Goal: Task Accomplishment & Management: Complete application form

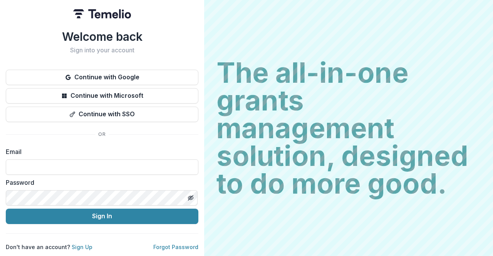
click at [81, 247] on p "Don't have an account? Sign Up" at bounding box center [49, 247] width 87 height 8
click at [80, 246] on link "Sign Up" at bounding box center [82, 247] width 21 height 7
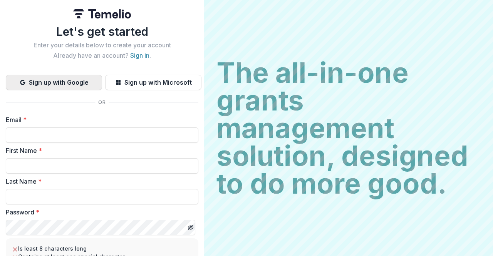
click at [82, 85] on button "Sign up with Google" at bounding box center [54, 82] width 96 height 15
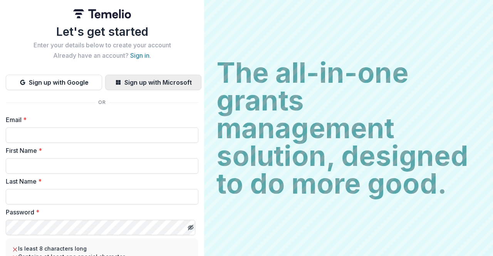
click at [145, 84] on button "Sign up with Microsoft" at bounding box center [153, 82] width 96 height 15
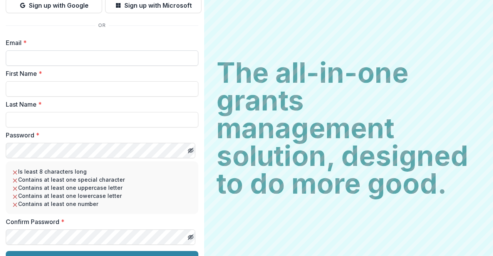
scroll to position [48, 0]
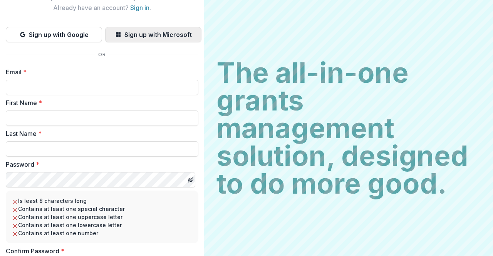
click at [150, 34] on button "Sign up with Microsoft" at bounding box center [153, 34] width 96 height 15
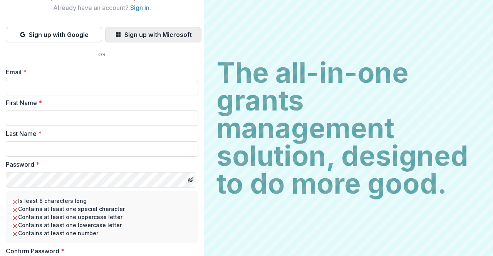
click at [150, 34] on button "Sign up with Microsoft" at bounding box center [153, 34] width 96 height 15
click at [42, 87] on input "Email *" at bounding box center [102, 87] width 193 height 15
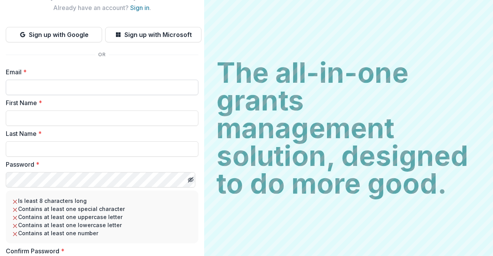
type input "**********"
click at [67, 117] on input "First Name *" at bounding box center [102, 118] width 193 height 15
type input "*******"
click at [67, 143] on input "Last Name *" at bounding box center [102, 148] width 193 height 15
type input "********"
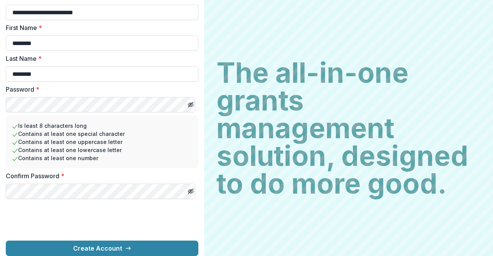
scroll to position [140, 0]
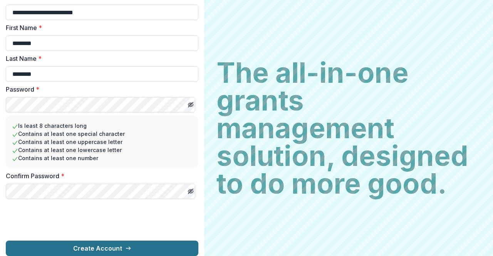
click at [98, 241] on button "Create Account" at bounding box center [102, 248] width 193 height 15
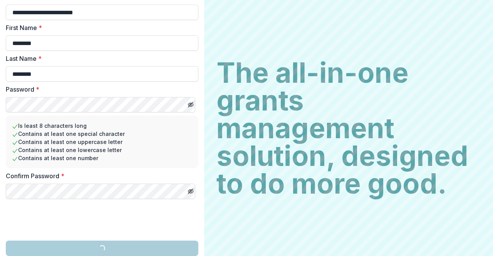
scroll to position [200, 0]
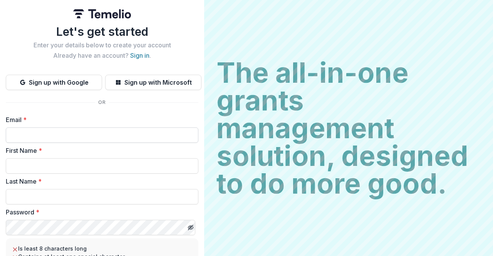
click at [90, 135] on input "Email *" at bounding box center [102, 135] width 193 height 15
type input "**********"
click at [83, 163] on input "First Name *" at bounding box center [102, 165] width 193 height 15
type input "*******"
click at [74, 188] on div "Last Name *" at bounding box center [102, 191] width 193 height 28
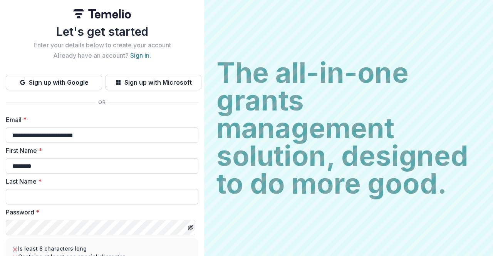
click at [75, 192] on input "Last Name *" at bounding box center [102, 196] width 193 height 15
type input "********"
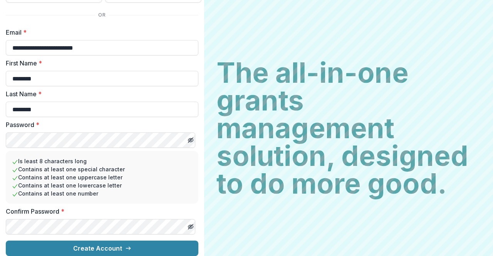
click at [6, 241] on button "Create Account" at bounding box center [102, 248] width 193 height 15
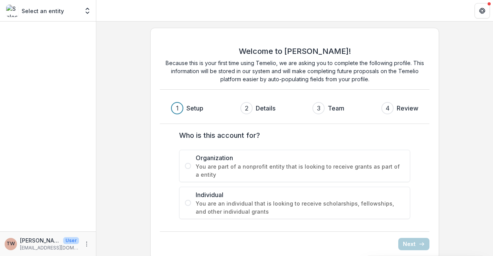
scroll to position [8, 0]
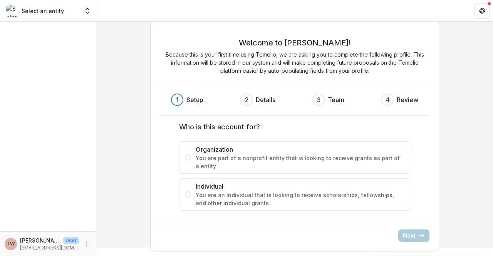
click at [333, 159] on span "You are part of a nonprofit entity that is looking to receive grants as part of…" at bounding box center [300, 162] width 209 height 16
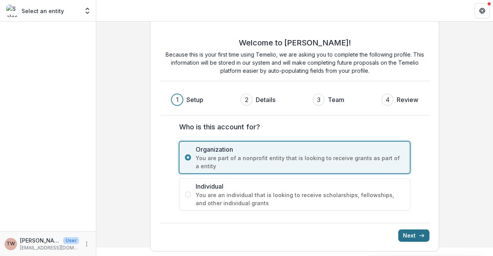
click at [411, 232] on button "Next" at bounding box center [414, 236] width 31 height 12
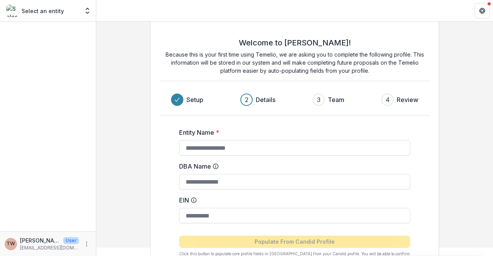
scroll to position [61, 0]
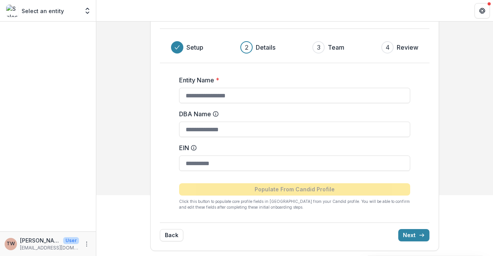
click at [255, 103] on form "Entity Name * DBA Name EIN Populate From Candid Profile Click this button to po…" at bounding box center [294, 139] width 231 height 141
click at [251, 100] on input "Entity Name *" at bounding box center [294, 95] width 231 height 15
type input "*"
click at [41, 249] on p "[EMAIL_ADDRESS][DOMAIN_NAME]" at bounding box center [49, 248] width 59 height 7
click at [8, 242] on div "TW" at bounding box center [11, 244] width 8 height 5
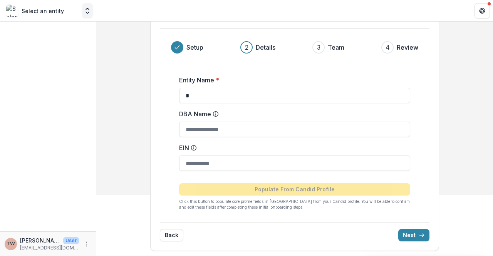
click at [88, 10] on icon "Open entity switcher" at bounding box center [88, 11] width 8 height 8
click at [53, 13] on p "Select an entity" at bounding box center [43, 11] width 42 height 8
click at [84, 10] on icon "Open entity switcher" at bounding box center [88, 11] width 8 height 8
click at [174, 237] on button "Back" at bounding box center [172, 235] width 24 height 12
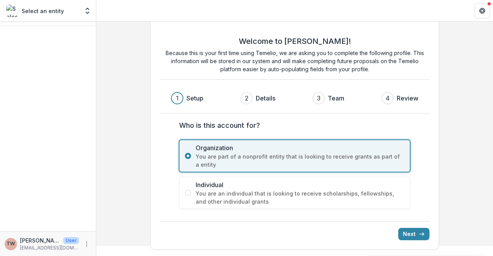
scroll to position [8, 0]
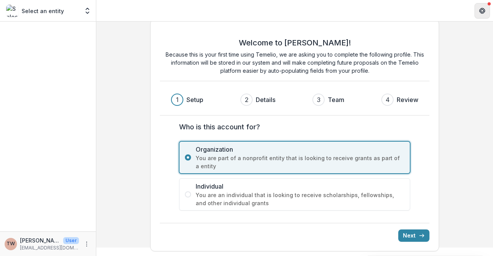
click at [485, 8] on icon "Get Help" at bounding box center [483, 11] width 6 height 6
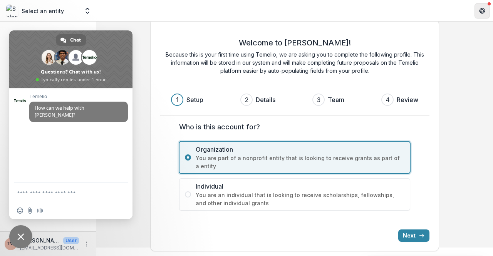
click at [485, 8] on icon "Get Help" at bounding box center [483, 11] width 6 height 6
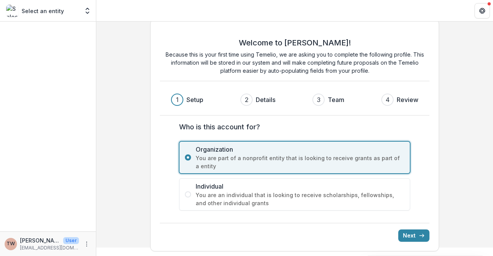
click at [59, 11] on p "Select an entity" at bounding box center [43, 11] width 42 height 8
click at [95, 11] on div "Select an entity Team Settings" at bounding box center [48, 12] width 96 height 18
click at [87, 244] on circle "More" at bounding box center [87, 244] width 0 height 0
click at [116, 245] on button "Logout" at bounding box center [137, 240] width 82 height 13
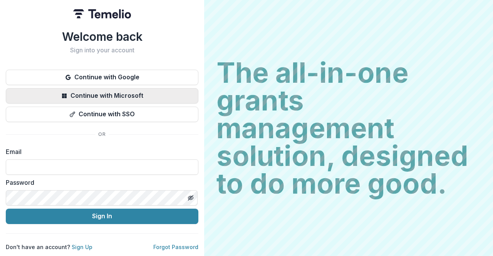
click at [143, 95] on button "Continue with Microsoft" at bounding box center [102, 95] width 193 height 15
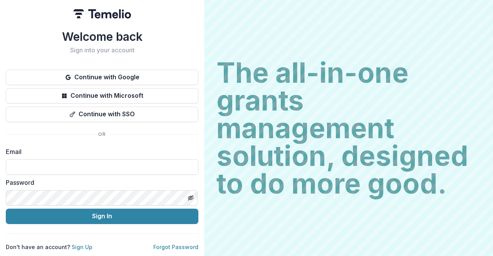
click at [143, 95] on button "Continue with Microsoft" at bounding box center [102, 95] width 193 height 15
click at [84, 166] on input at bounding box center [102, 167] width 193 height 15
drag, startPoint x: 99, startPoint y: 167, endPoint x: 0, endPoint y: 155, distance: 100.3
click at [0, 155] on div "**********" at bounding box center [102, 128] width 204 height 256
type input "**********"
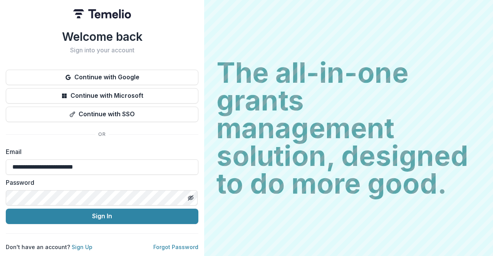
click at [6, 209] on button "Sign In" at bounding box center [102, 216] width 193 height 15
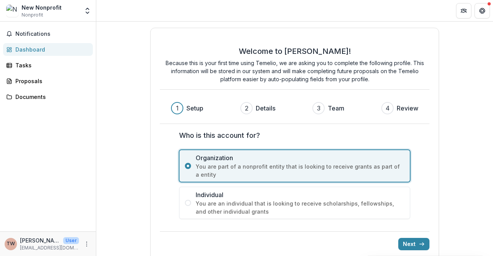
click at [43, 20] on div "New Nonprofit Nonprofit Team Settings Settings" at bounding box center [48, 12] width 96 height 18
click at [42, 14] on span "Nonprofit" at bounding box center [33, 15] width 22 height 7
click at [91, 13] on icon "Open entity switcher" at bounding box center [88, 11] width 8 height 8
click at [72, 46] on link "Settings" at bounding box center [48, 42] width 93 height 13
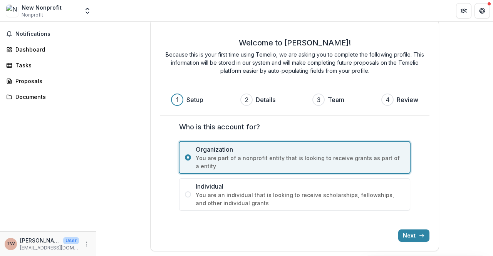
click at [10, 247] on span "TW" at bounding box center [11, 244] width 12 height 12
click at [90, 247] on button "More" at bounding box center [86, 244] width 9 height 9
click at [117, 245] on button "Logout" at bounding box center [137, 240] width 82 height 13
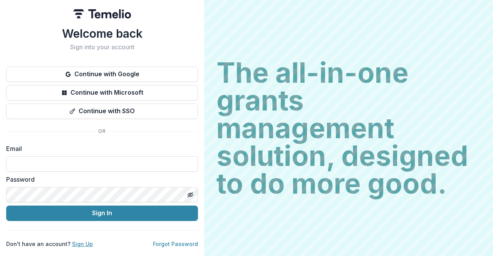
click at [79, 244] on link "Sign Up" at bounding box center [82, 244] width 21 height 7
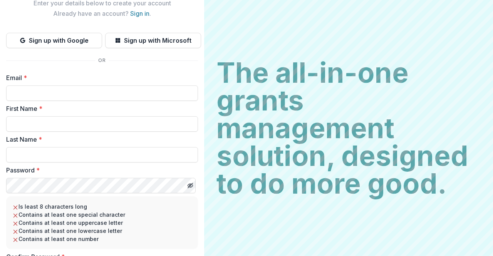
scroll to position [42, 0]
click at [149, 61] on div "Let's get started Enter your details below to create your account Already have …" at bounding box center [102, 141] width 192 height 319
click at [152, 44] on button "Sign up with Microsoft" at bounding box center [153, 39] width 96 height 15
click at [143, 37] on button "Sign up with Microsoft" at bounding box center [153, 39] width 96 height 15
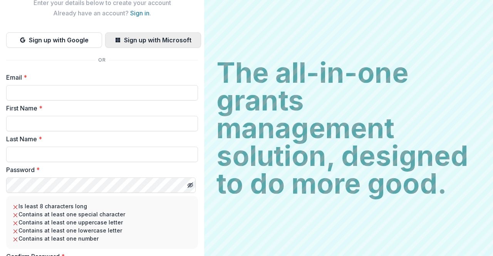
click at [143, 37] on button "Sign up with Microsoft" at bounding box center [153, 39] width 96 height 15
click at [149, 45] on button "Sign up with Microsoft" at bounding box center [153, 39] width 96 height 15
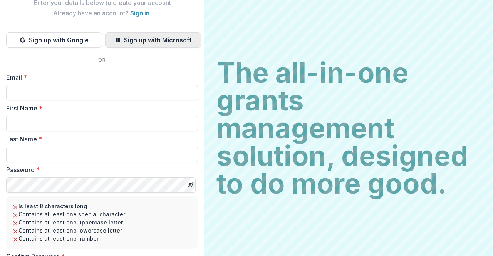
click at [149, 45] on button "Sign up with Microsoft" at bounding box center [153, 39] width 96 height 15
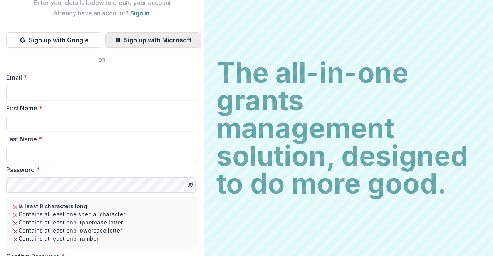
click at [149, 45] on button "Sign up with Microsoft" at bounding box center [153, 39] width 96 height 15
